Goal: Information Seeking & Learning: Compare options

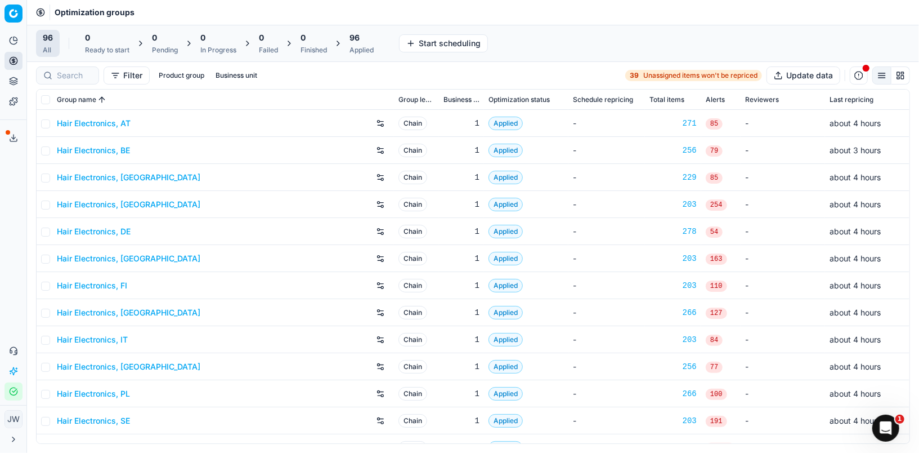
click at [71, 68] on div at bounding box center [67, 75] width 63 height 18
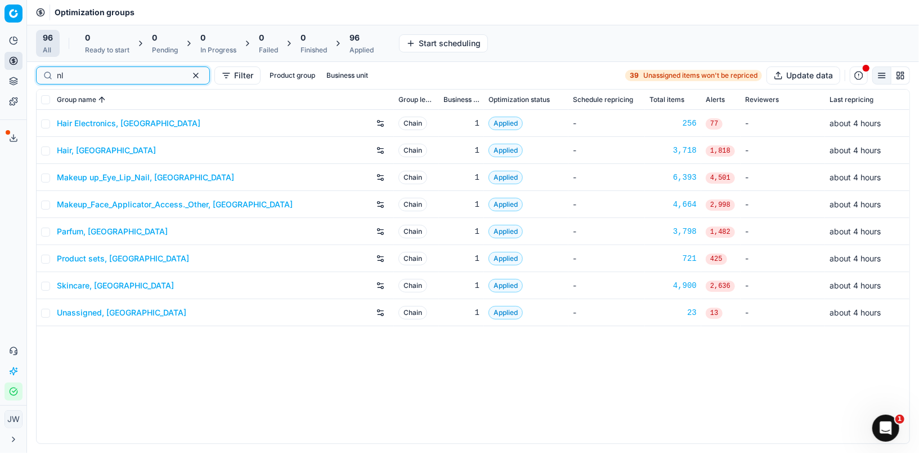
type input "nl"
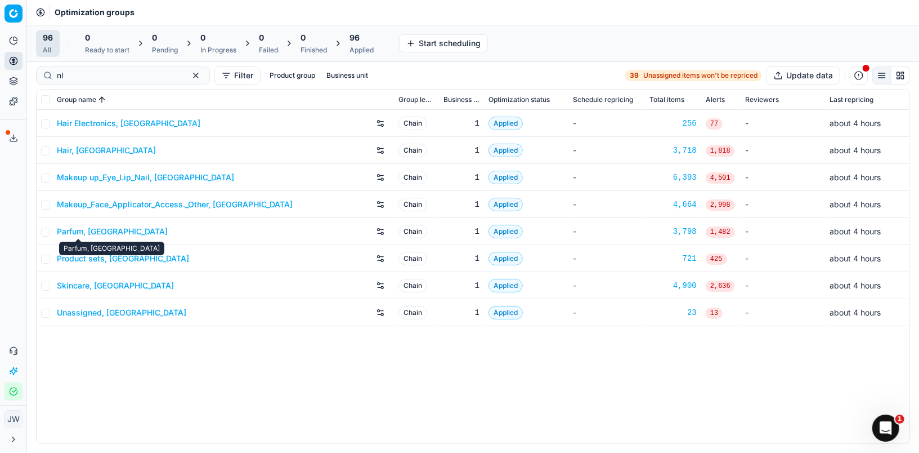
click at [82, 231] on link "Parfum, [GEOGRAPHIC_DATA]" at bounding box center [112, 231] width 111 height 11
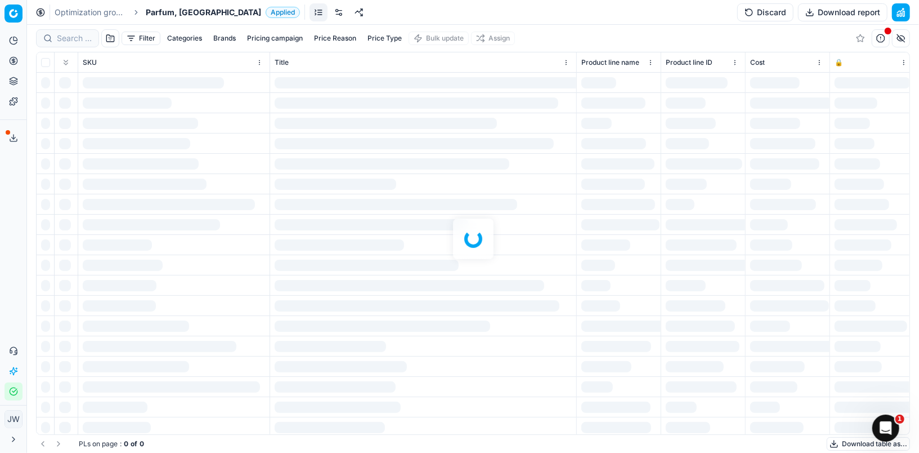
click at [70, 38] on div at bounding box center [473, 239] width 892 height 428
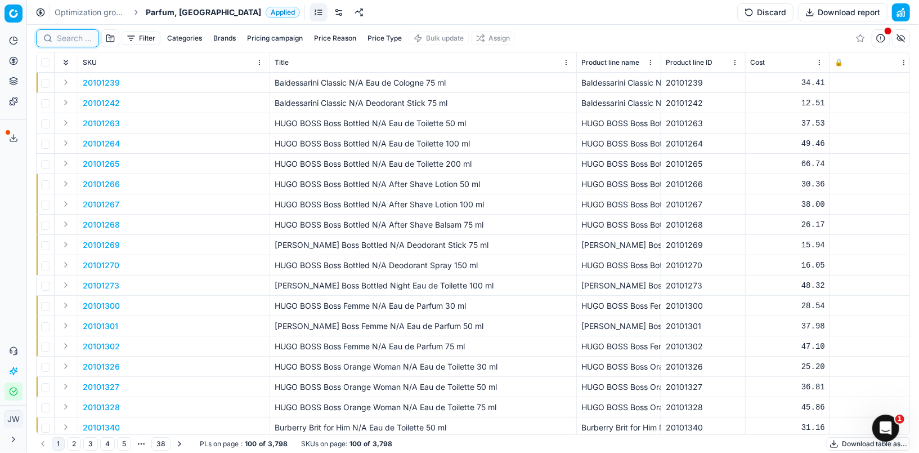
click at [69, 37] on input at bounding box center [74, 38] width 35 height 11
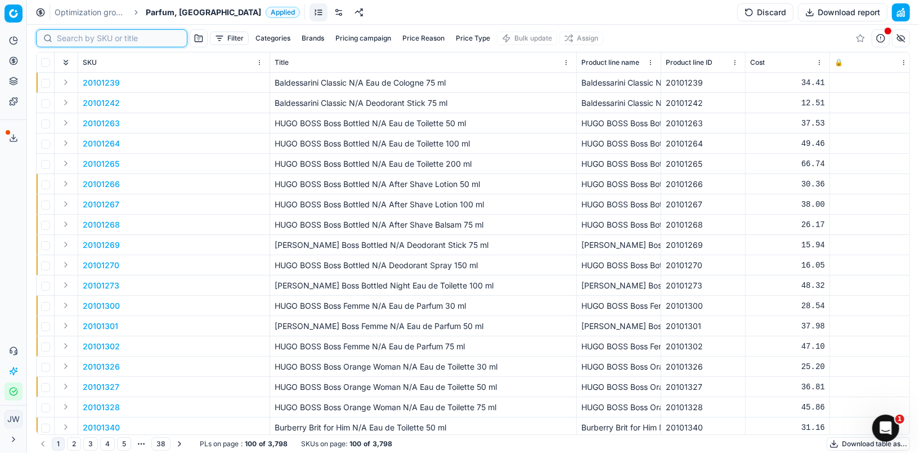
paste input "80011021-0018584"
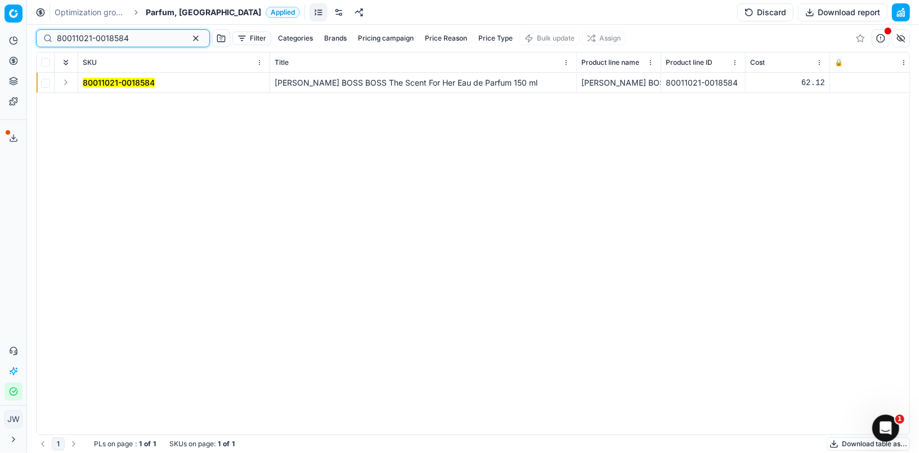
type input "80011021-0018584"
click at [66, 83] on button "Expand" at bounding box center [66, 82] width 14 height 14
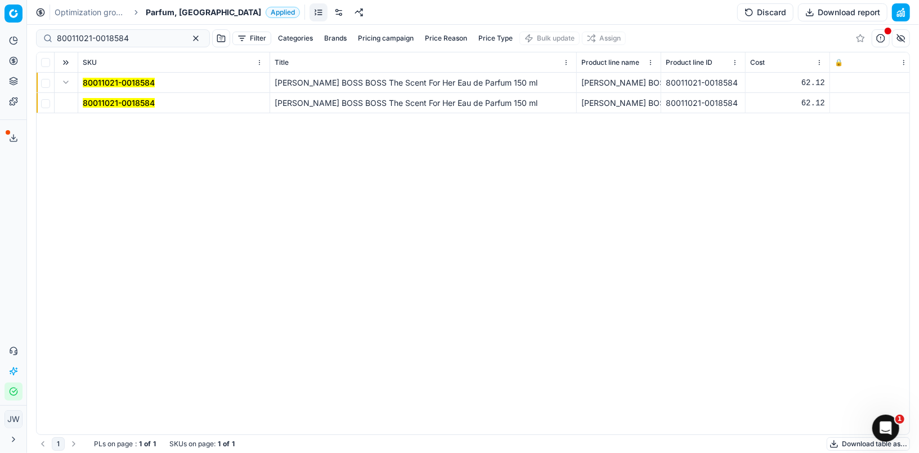
click at [96, 101] on mark "80011021-0018584" at bounding box center [119, 103] width 72 height 10
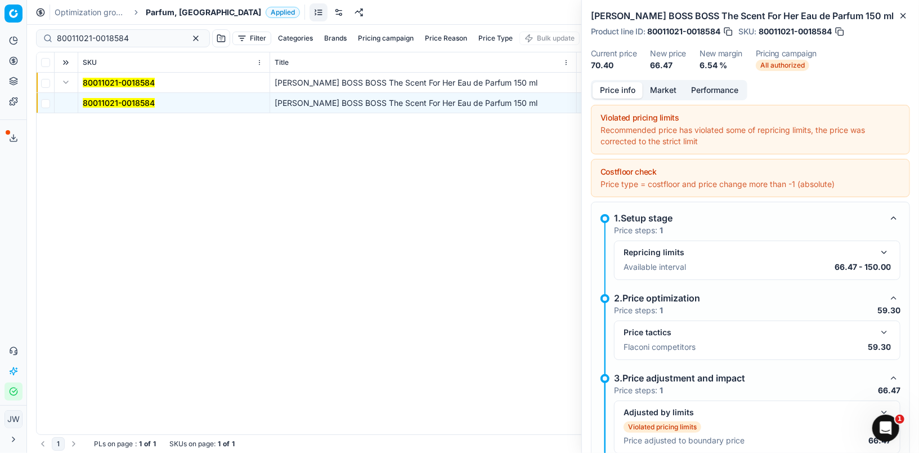
click at [659, 88] on button "Market" at bounding box center [663, 90] width 41 height 16
click at [619, 87] on button "Price info" at bounding box center [618, 90] width 50 height 16
click at [884, 325] on button "button" at bounding box center [885, 332] width 14 height 14
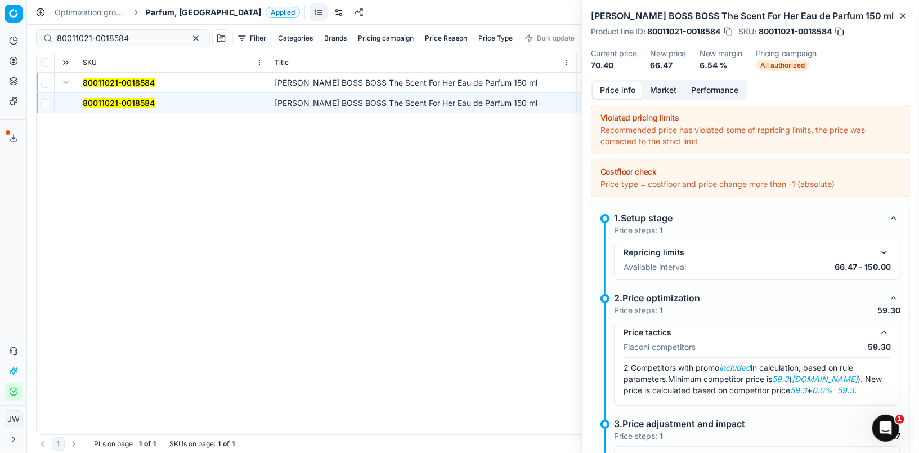
click at [668, 88] on button "Market" at bounding box center [663, 90] width 41 height 16
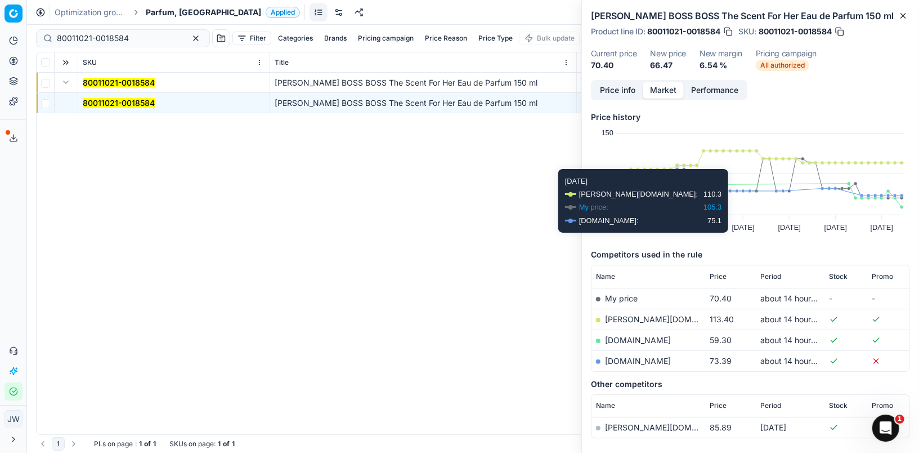
scroll to position [51, 0]
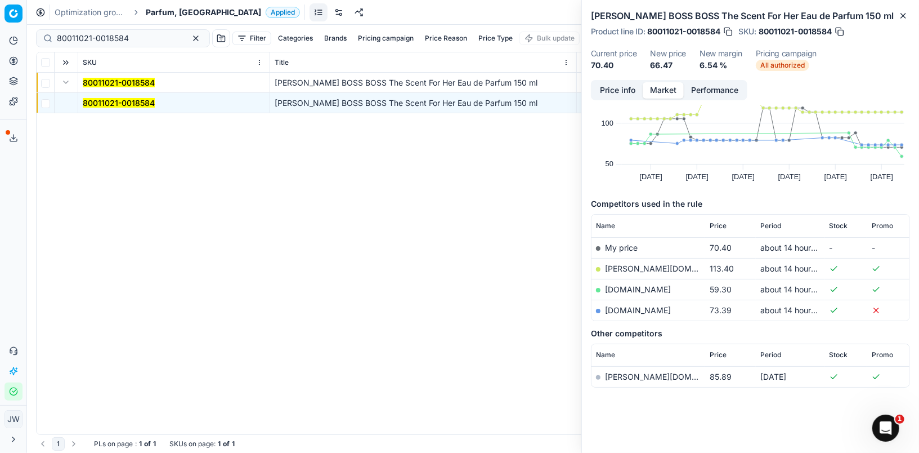
click at [625, 287] on link "[DOMAIN_NAME]" at bounding box center [638, 289] width 66 height 10
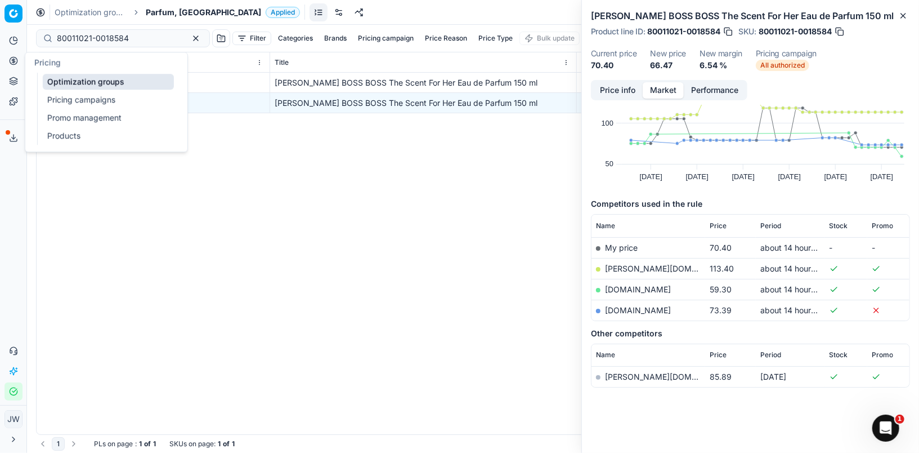
click at [12, 68] on button "Pricing" at bounding box center [14, 61] width 18 height 18
click at [51, 80] on link "Optimization groups" at bounding box center [108, 82] width 131 height 16
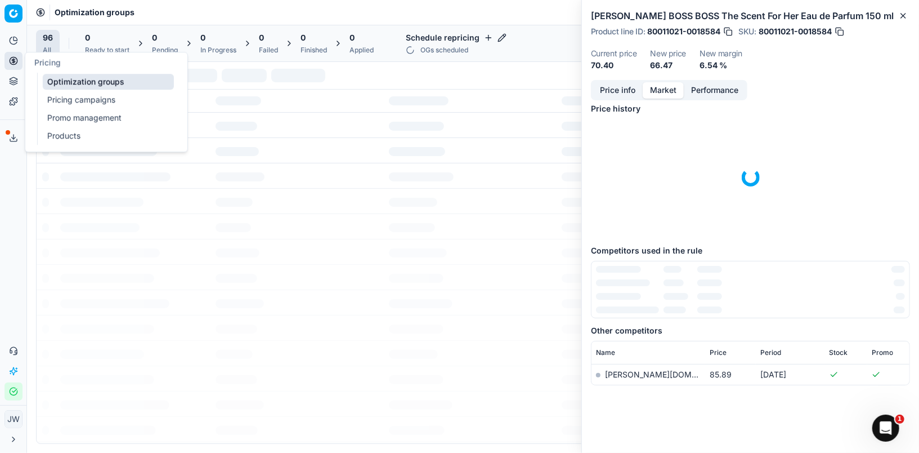
scroll to position [7, 0]
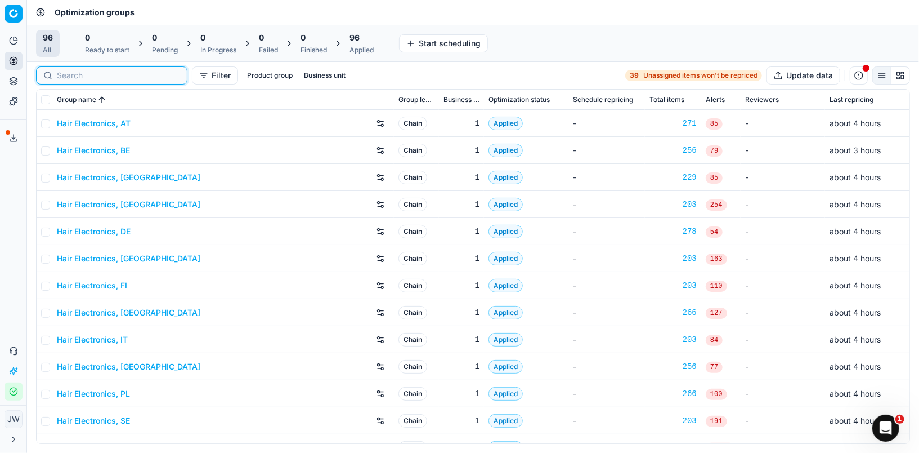
click at [87, 71] on input at bounding box center [118, 75] width 123 height 11
type input "d"
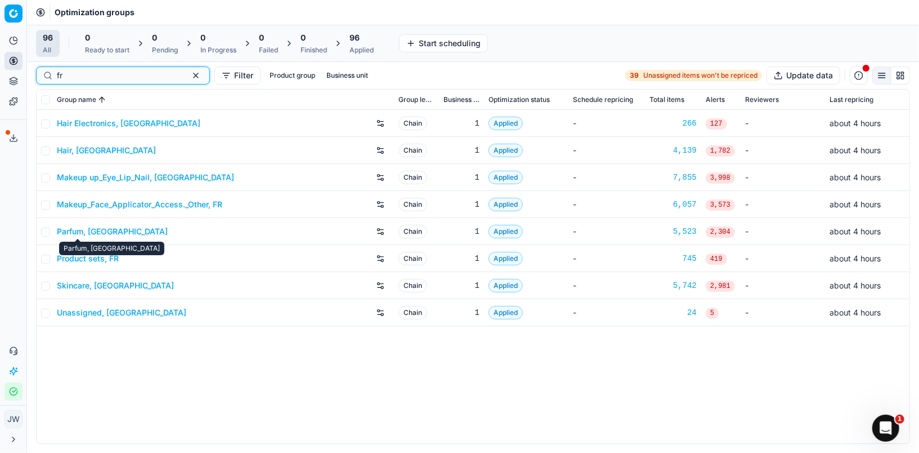
type input "fr"
click at [80, 233] on link "Parfum, [GEOGRAPHIC_DATA]" at bounding box center [112, 231] width 111 height 11
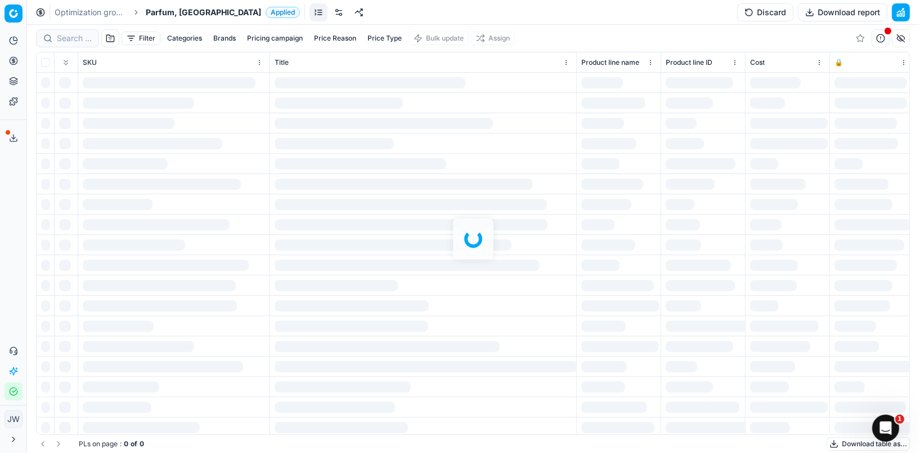
click at [73, 39] on div at bounding box center [473, 239] width 892 height 428
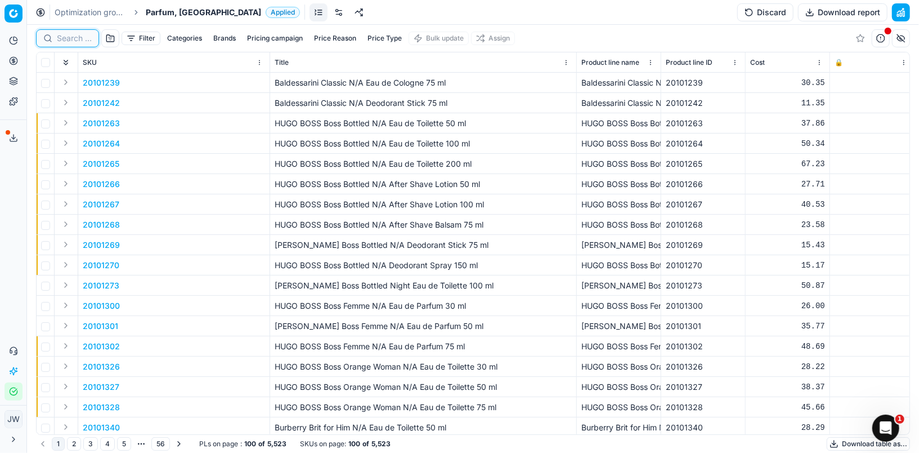
click at [77, 38] on input at bounding box center [74, 38] width 35 height 11
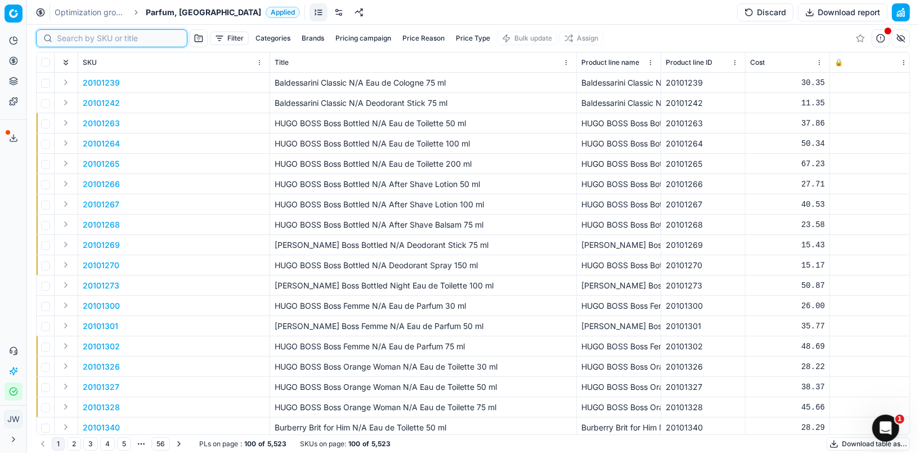
paste input "20102403"
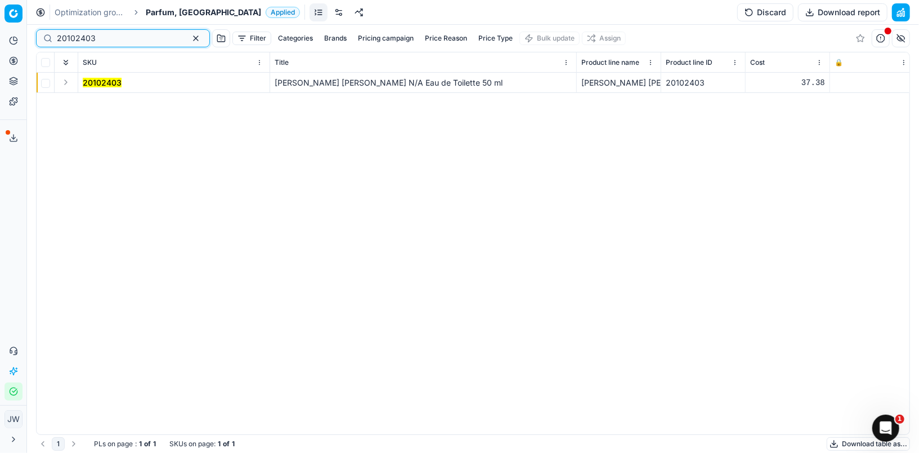
type input "20102403"
click at [67, 83] on button "Expand" at bounding box center [66, 82] width 14 height 14
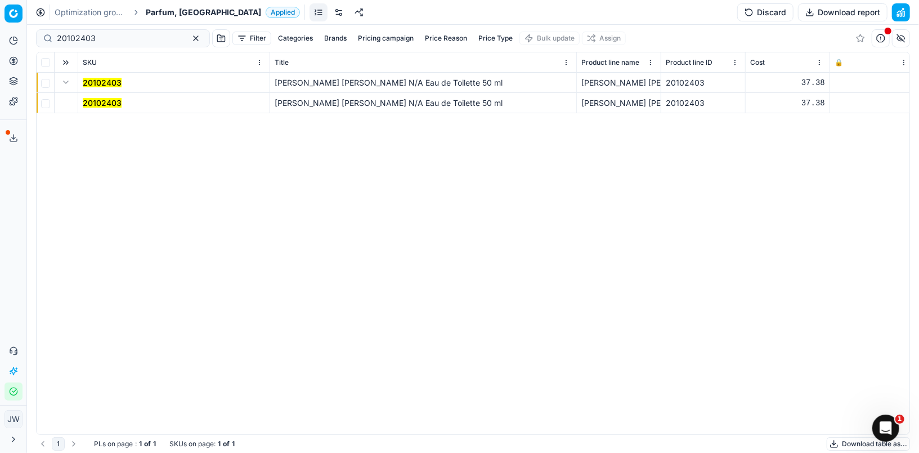
click at [89, 91] on td "20102403" at bounding box center [174, 83] width 192 height 20
click at [95, 100] on mark "20102403" at bounding box center [102, 103] width 39 height 10
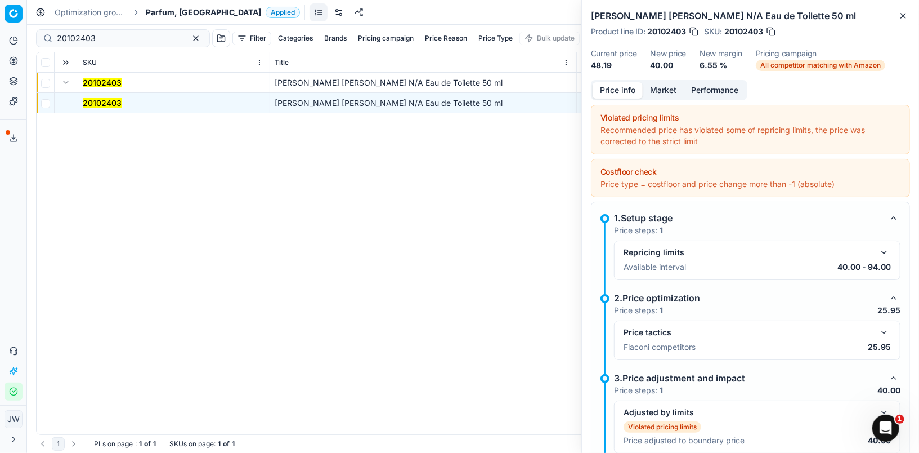
click at [658, 88] on button "Market" at bounding box center [663, 90] width 41 height 16
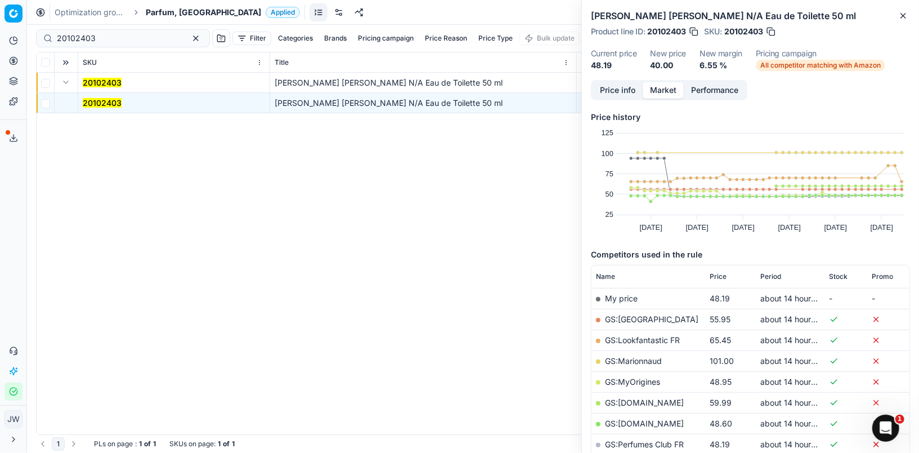
click at [619, 89] on button "Price info" at bounding box center [618, 90] width 50 height 16
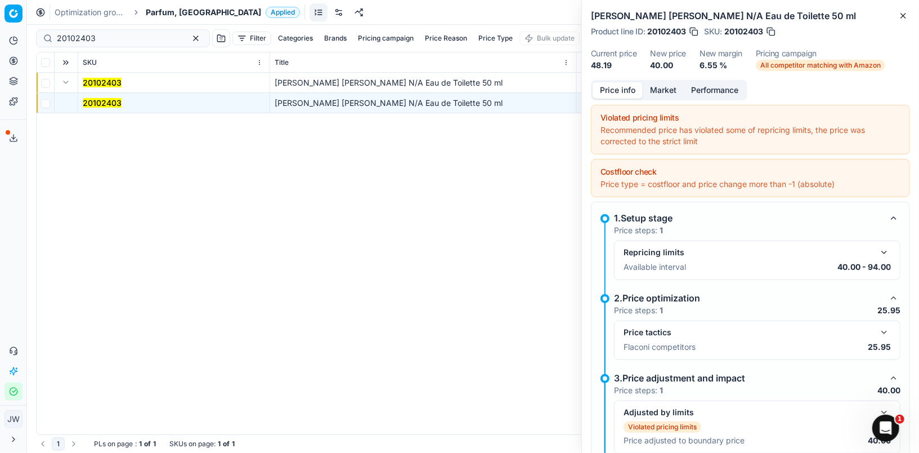
click at [887, 325] on button "button" at bounding box center [885, 332] width 14 height 14
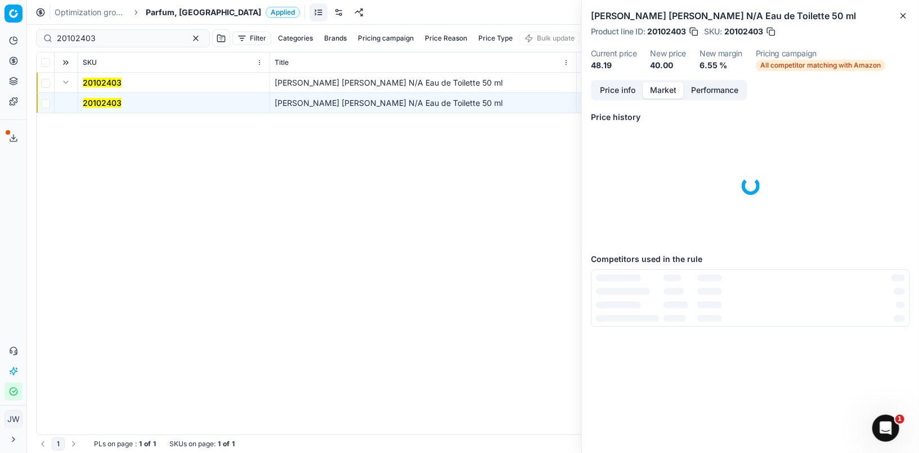
click at [657, 90] on button "Market" at bounding box center [663, 90] width 41 height 16
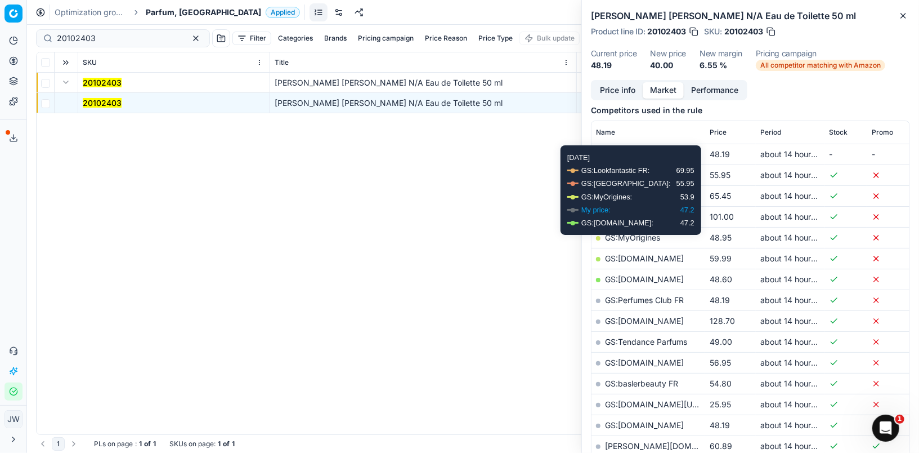
scroll to position [147, 0]
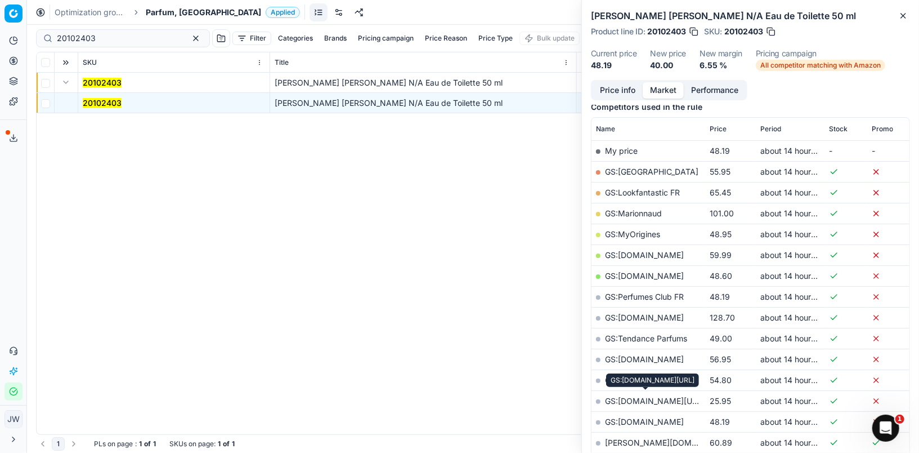
click at [657, 396] on link "GS:[DOMAIN_NAME][URL]" at bounding box center [655, 401] width 100 height 10
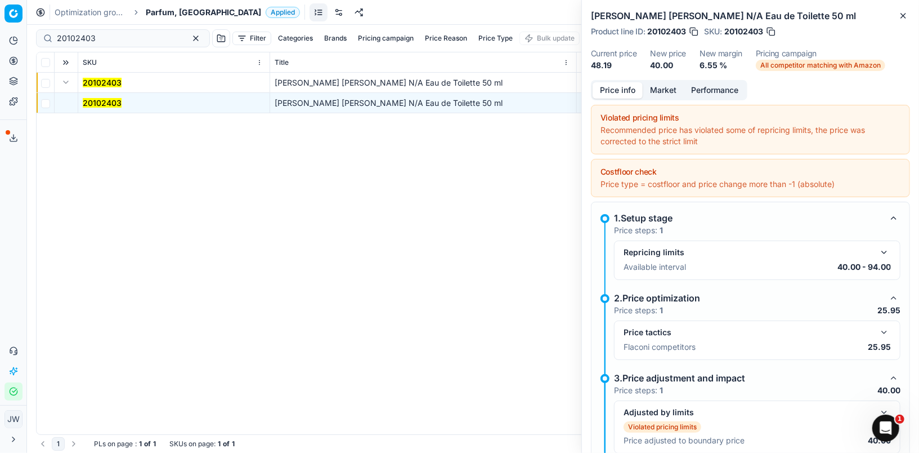
click at [610, 95] on button "Price info" at bounding box center [618, 90] width 50 height 16
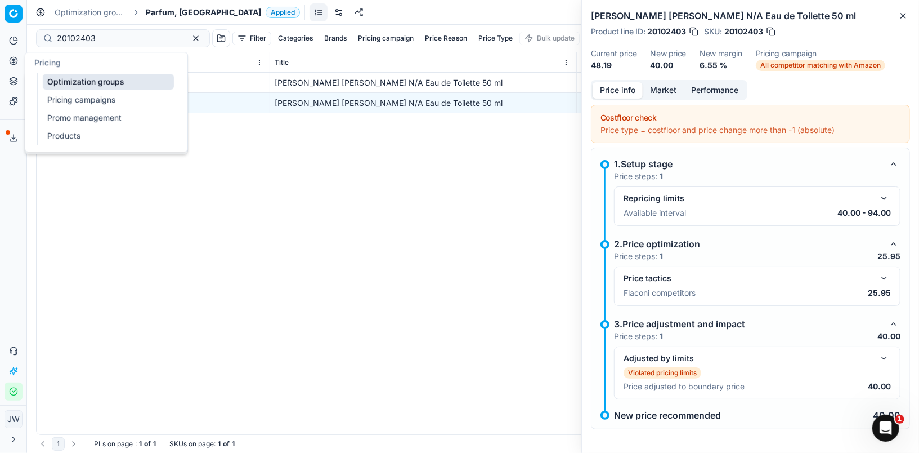
click at [19, 62] on button "Pricing" at bounding box center [14, 61] width 18 height 18
click at [62, 80] on link "Optimization groups" at bounding box center [108, 82] width 131 height 16
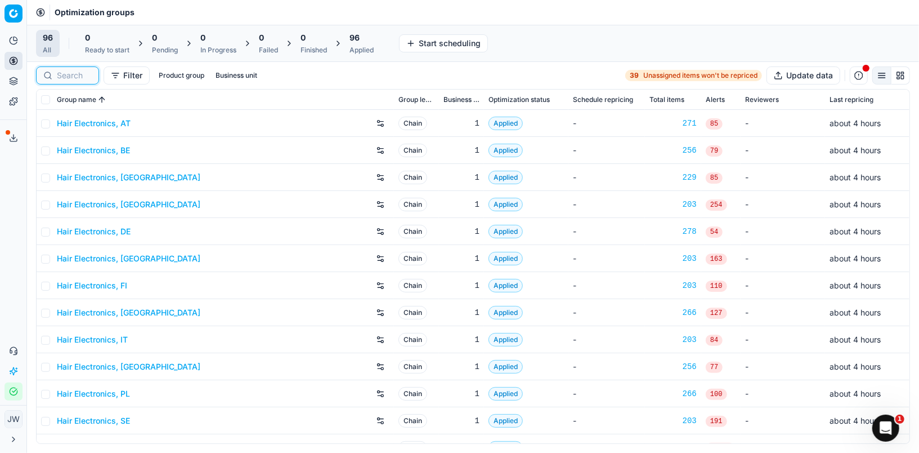
click at [73, 79] on input at bounding box center [74, 75] width 35 height 11
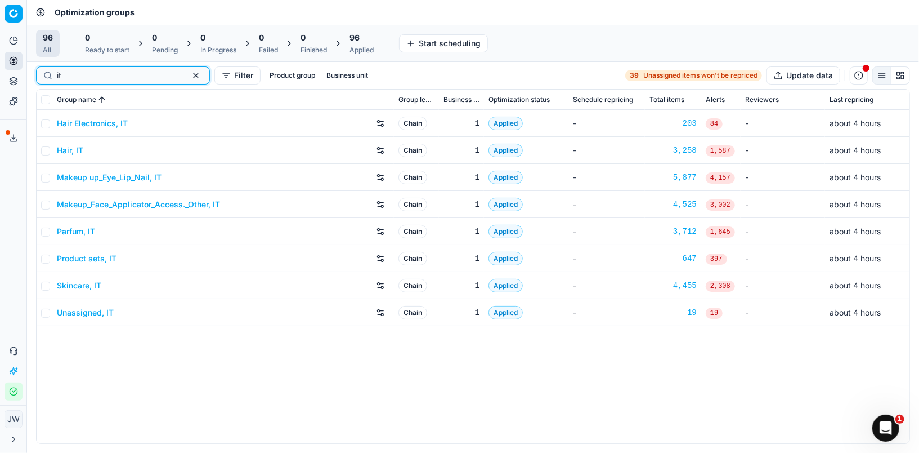
type input "it"
click at [71, 231] on link "Parfum, IT" at bounding box center [76, 231] width 38 height 11
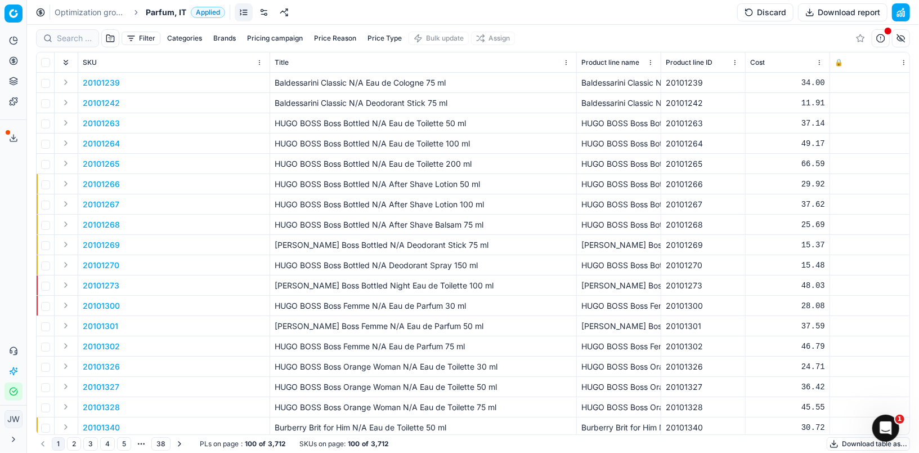
click at [67, 32] on div at bounding box center [67, 38] width 63 height 18
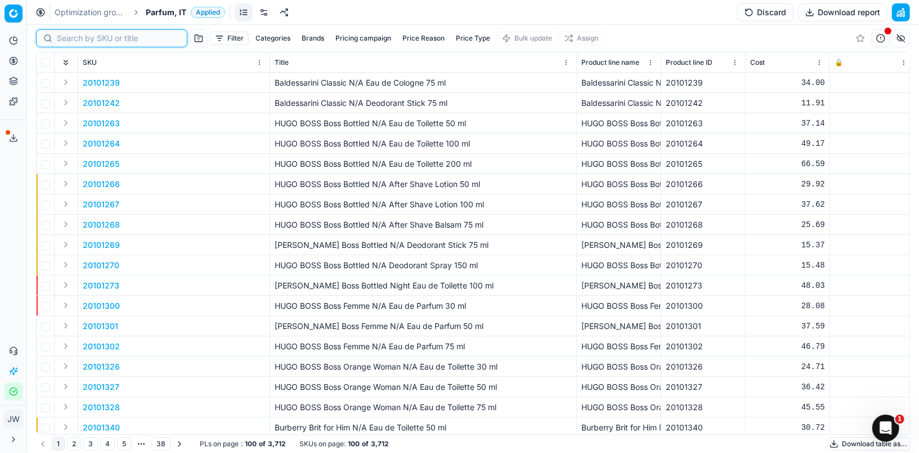
paste input "80044062-90"
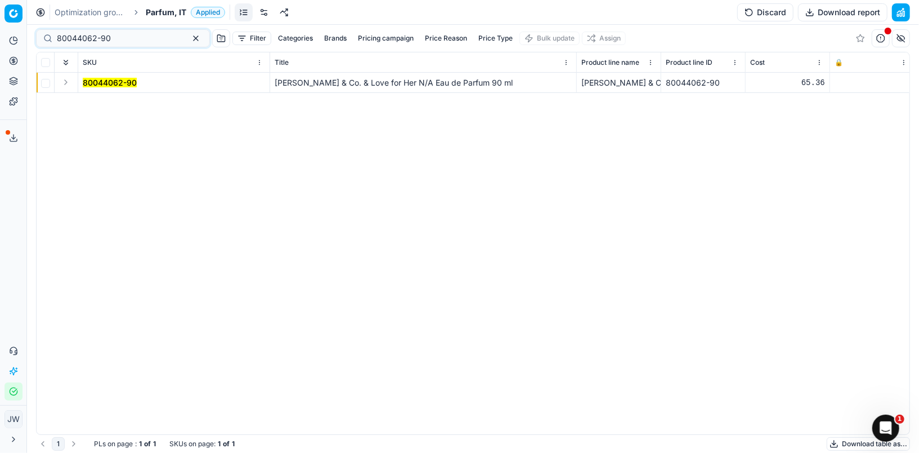
click at [67, 80] on button "Expand" at bounding box center [66, 82] width 14 height 14
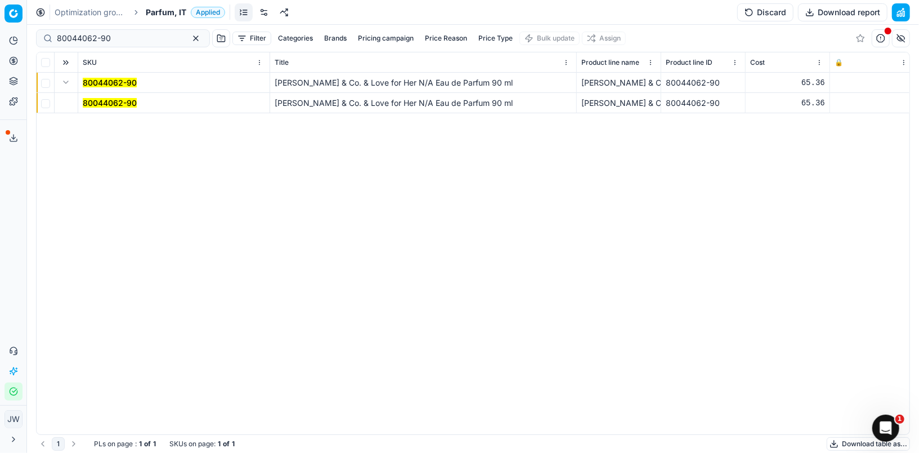
click at [109, 99] on mark "80044062-90" at bounding box center [110, 103] width 54 height 10
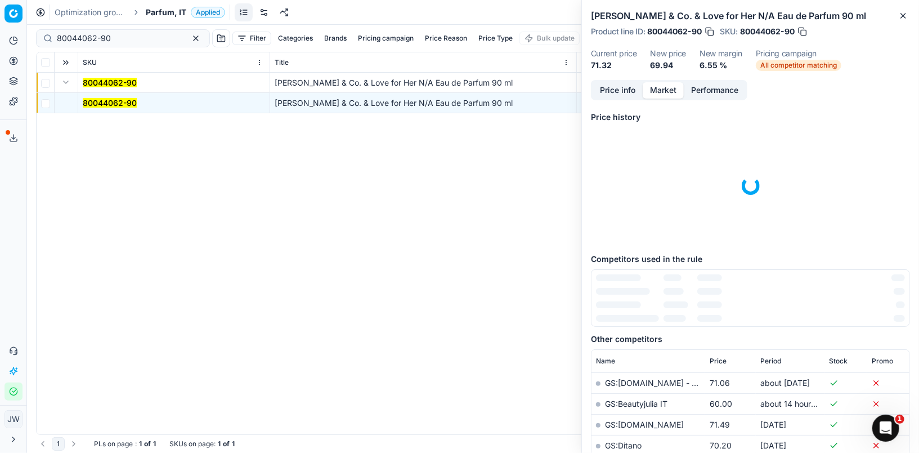
click at [666, 93] on button "Market" at bounding box center [663, 90] width 41 height 16
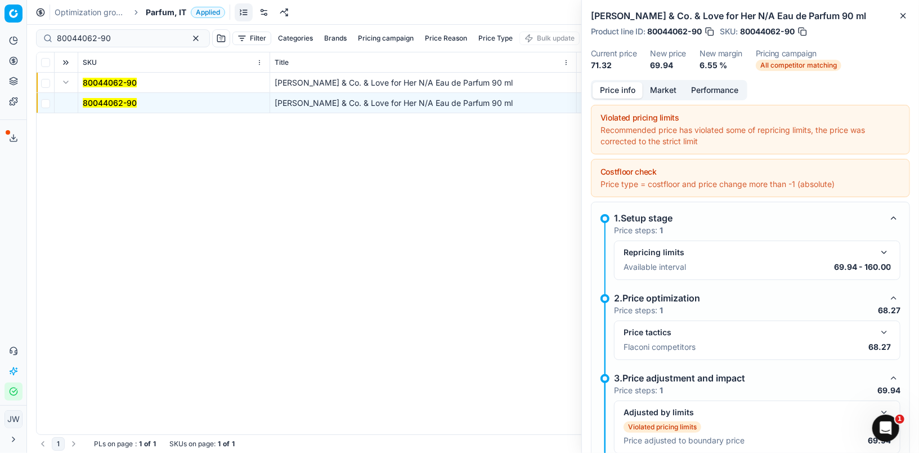
click at [625, 92] on button "Price info" at bounding box center [618, 90] width 50 height 16
click at [881, 334] on button "button" at bounding box center [885, 332] width 14 height 14
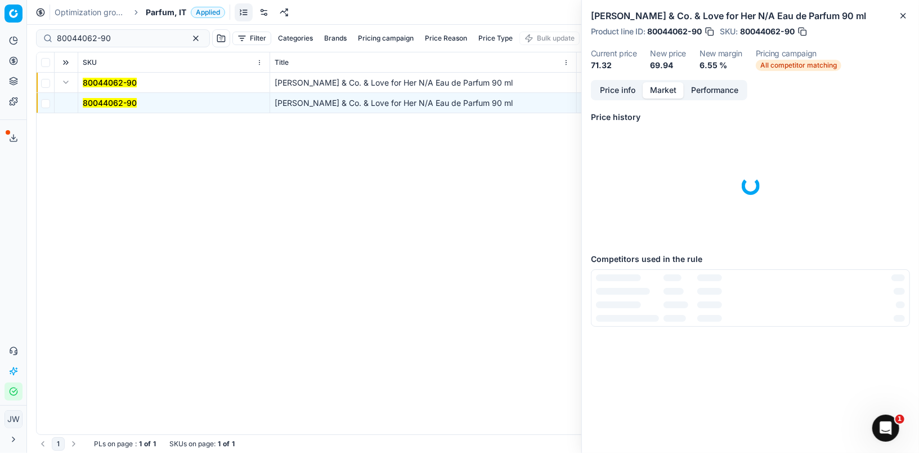
click at [661, 86] on button "Market" at bounding box center [663, 90] width 41 height 16
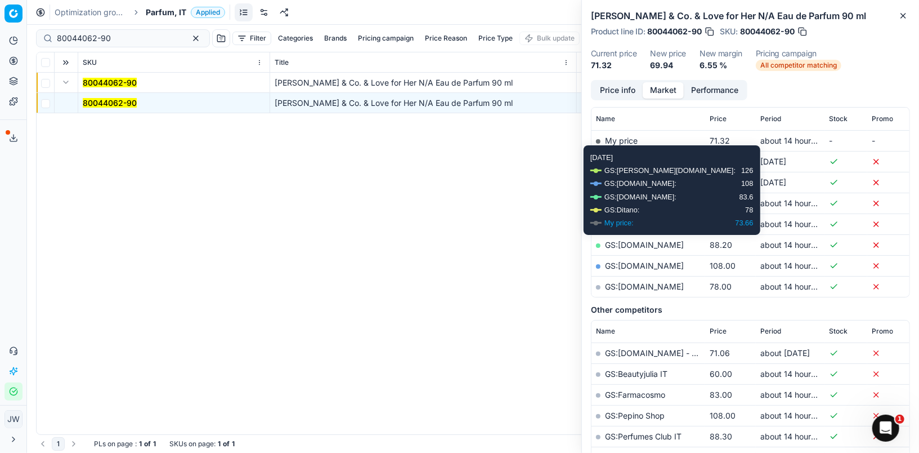
scroll to position [158, 0]
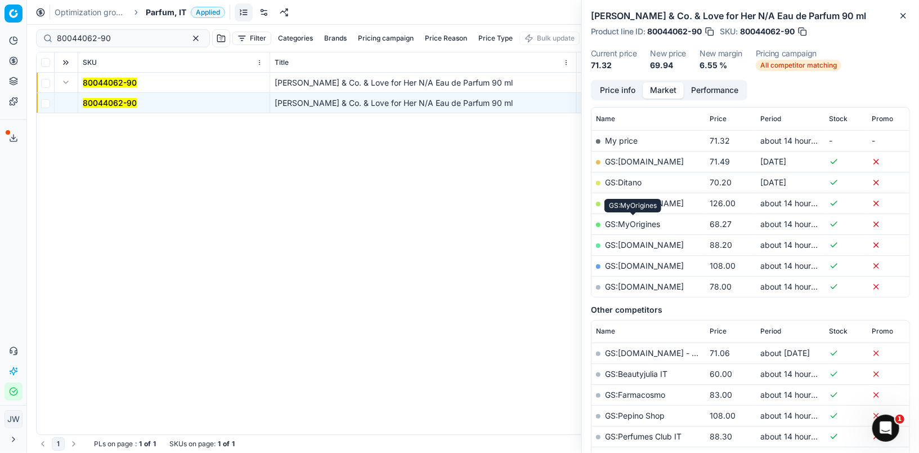
click at [626, 222] on link "GS:MyOrigines" at bounding box center [632, 224] width 55 height 10
click at [652, 285] on link "GS:[DOMAIN_NAME]" at bounding box center [644, 286] width 79 height 10
drag, startPoint x: 126, startPoint y: 34, endPoint x: 32, endPoint y: 32, distance: 94.0
click at [32, 32] on div "80044062-90 Filter Categories Brands Pricing campaign Price Reason Price Type B…" at bounding box center [473, 239] width 892 height 428
paste input "03656-10"
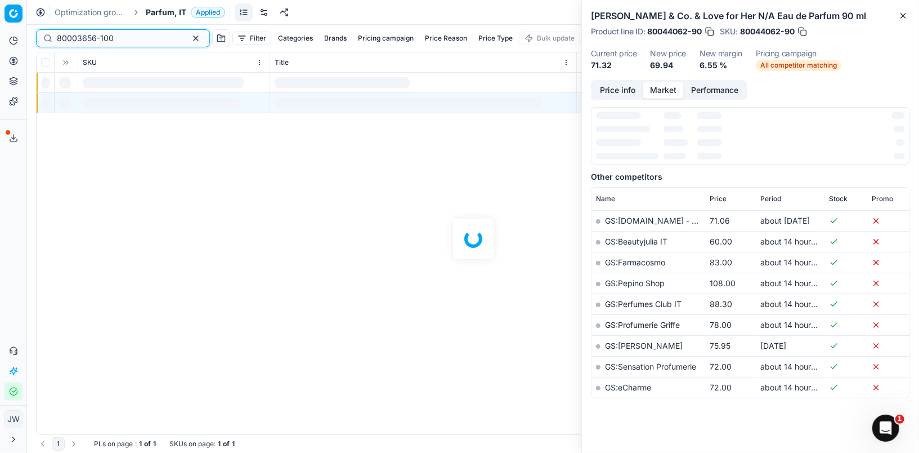
scroll to position [158, 0]
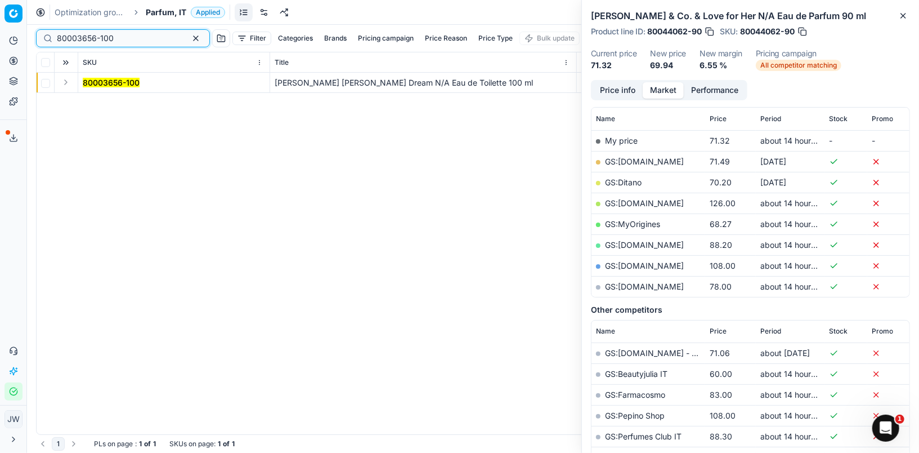
type input "80003656-100"
click at [68, 87] on button "Expand" at bounding box center [66, 82] width 14 height 14
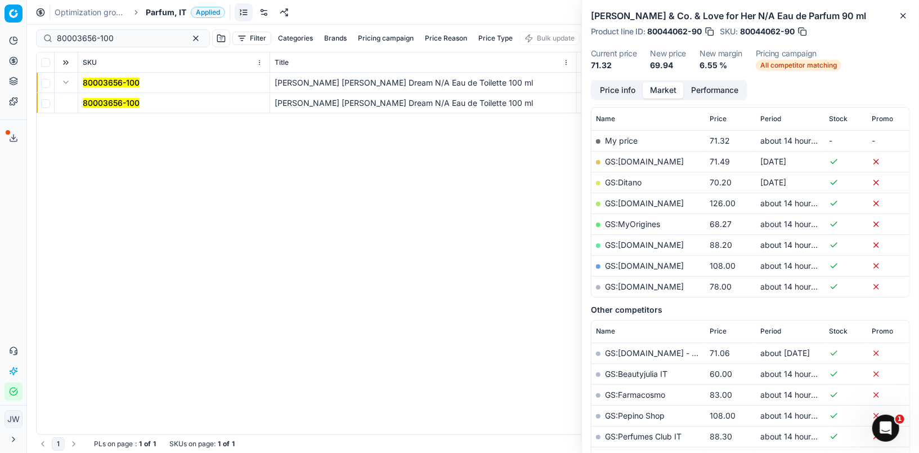
click at [103, 106] on mark "80003656-100" at bounding box center [111, 103] width 57 height 10
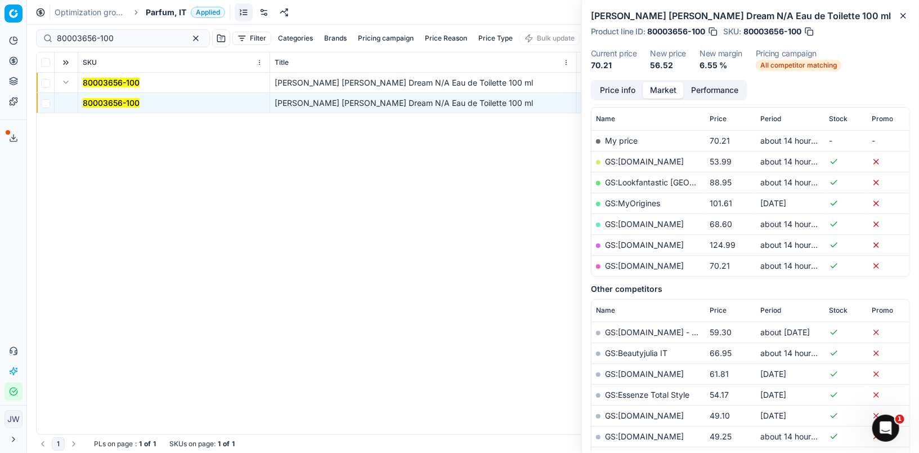
click at [615, 93] on button "Price info" at bounding box center [618, 90] width 50 height 16
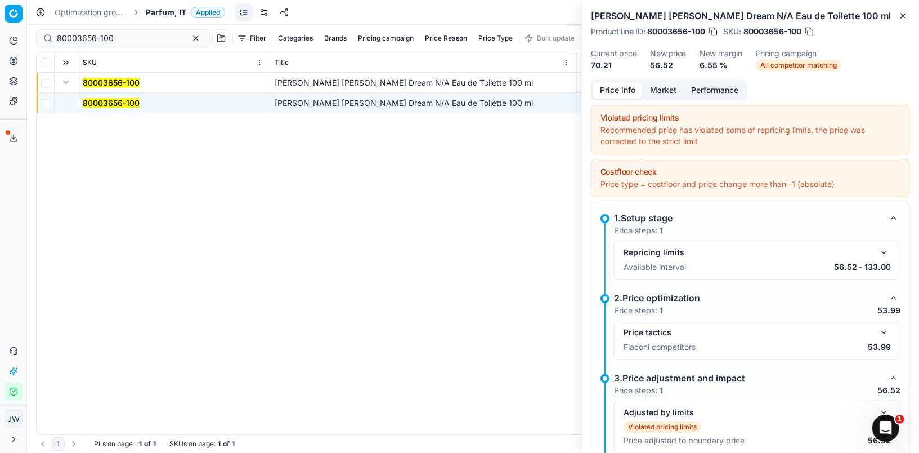
click at [884, 343] on p "53.99" at bounding box center [879, 346] width 23 height 11
click at [884, 332] on button "button" at bounding box center [885, 332] width 14 height 14
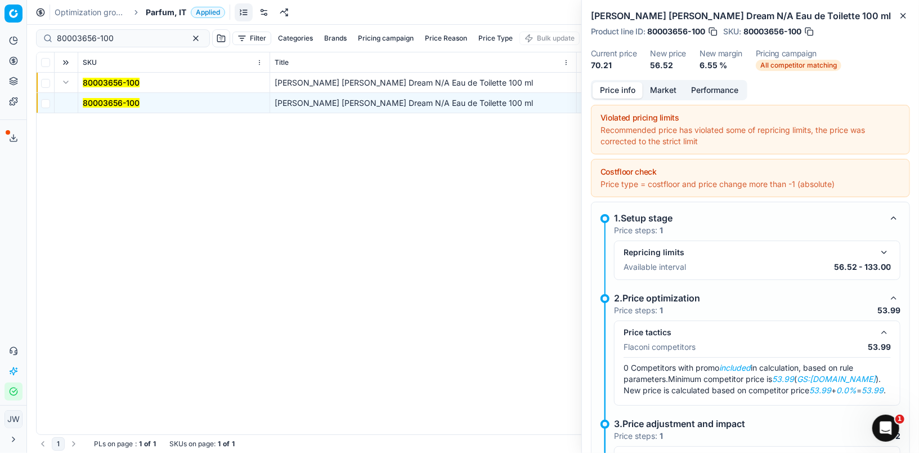
scroll to position [0, 0]
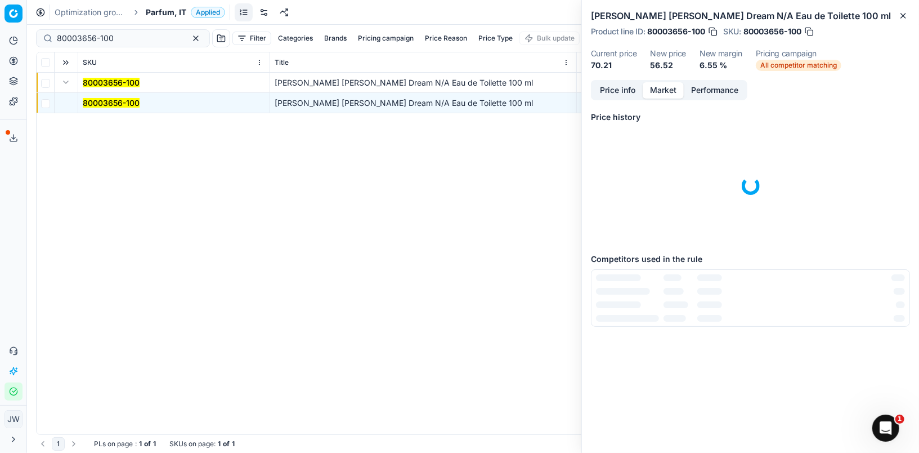
click at [662, 92] on button "Market" at bounding box center [663, 90] width 41 height 16
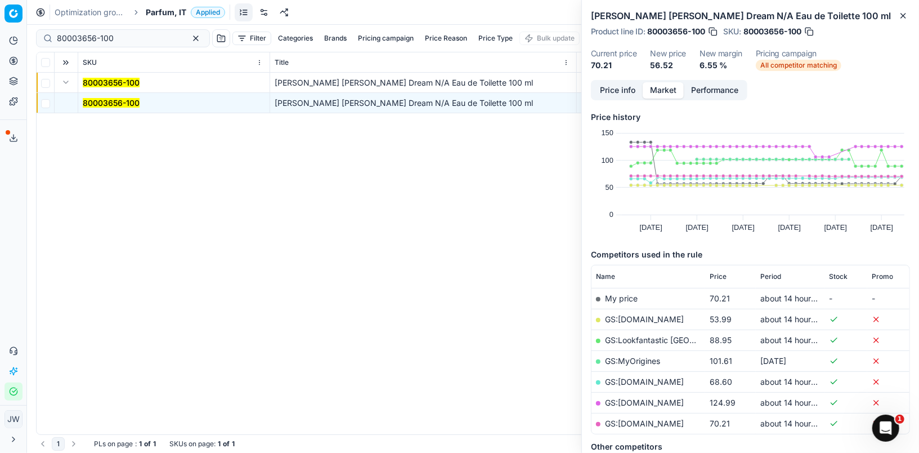
scroll to position [6, 0]
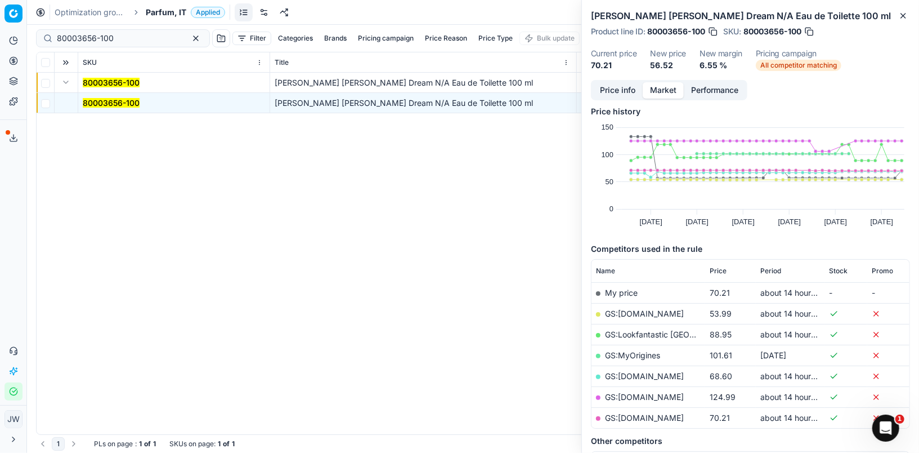
click at [638, 311] on link "GS:[DOMAIN_NAME]" at bounding box center [644, 313] width 79 height 10
